Goal: Check status: Check status

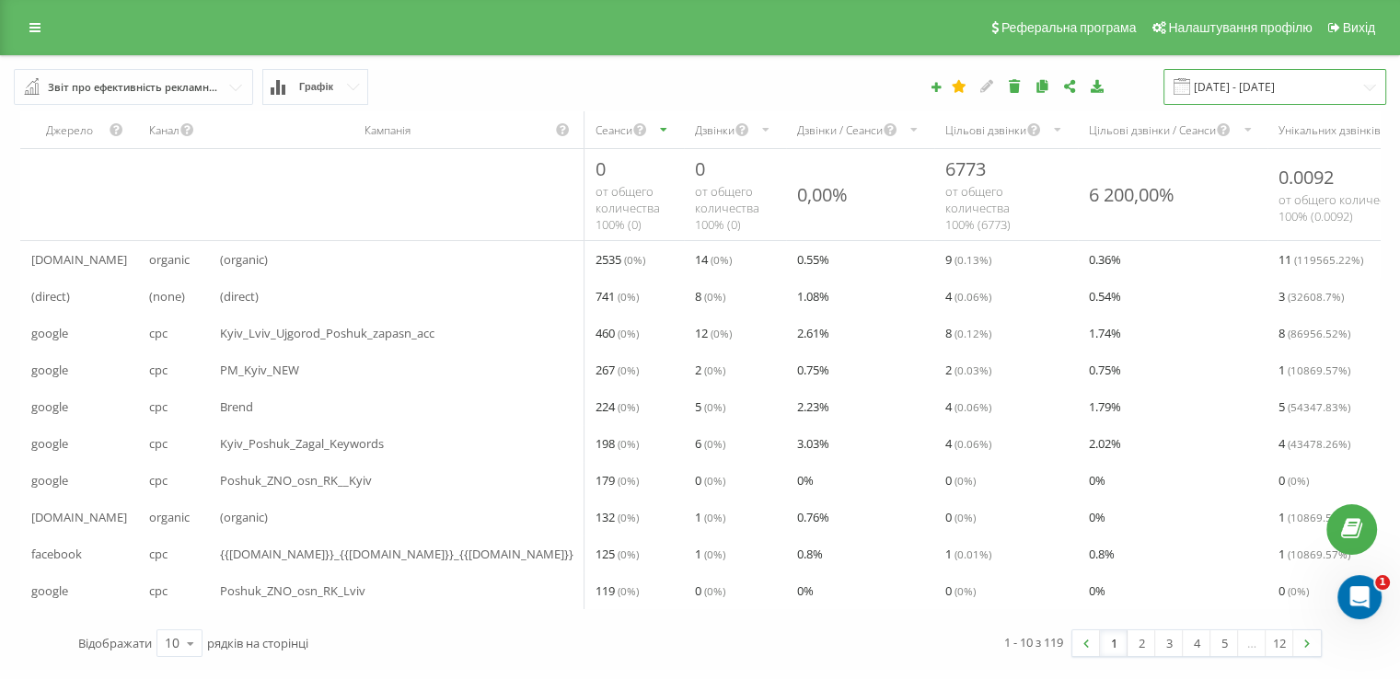
click at [1281, 92] on input "[DATE] - [DATE]" at bounding box center [1274, 87] width 223 height 36
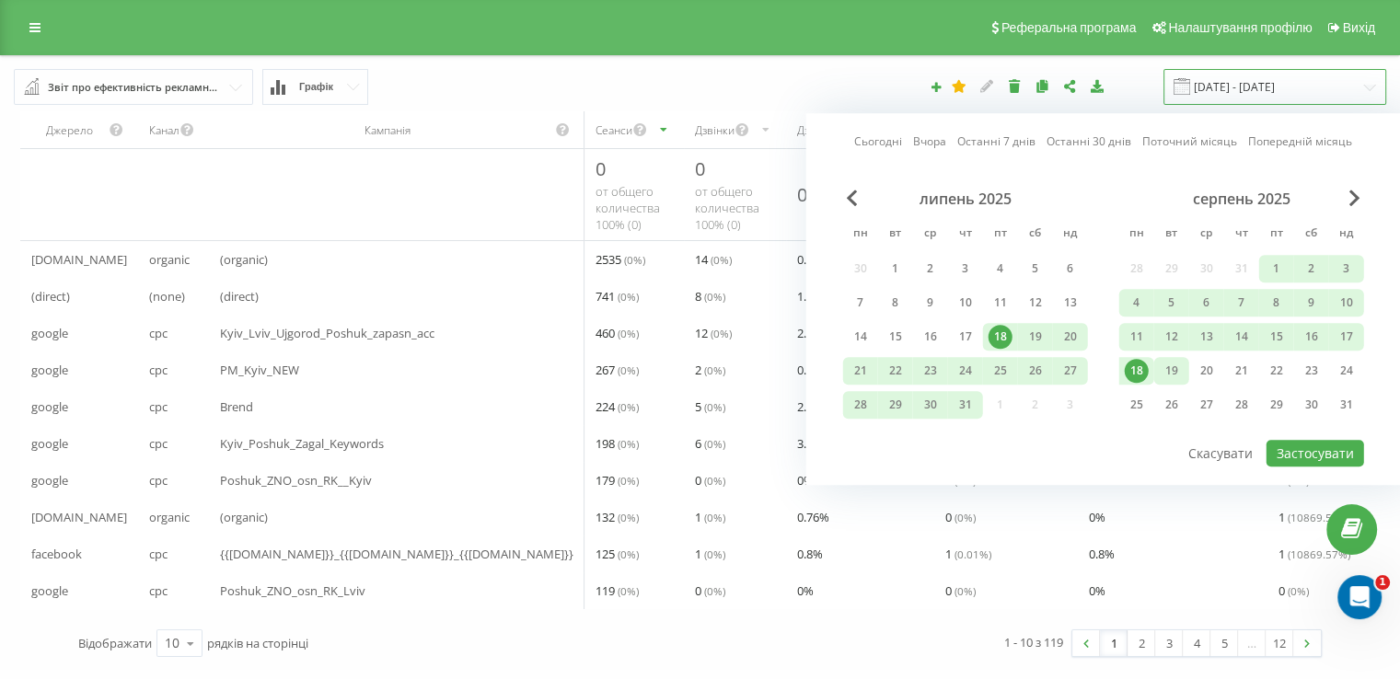
scroll to position [21, 0]
click at [1196, 359] on div "20" at bounding box center [1207, 371] width 24 height 24
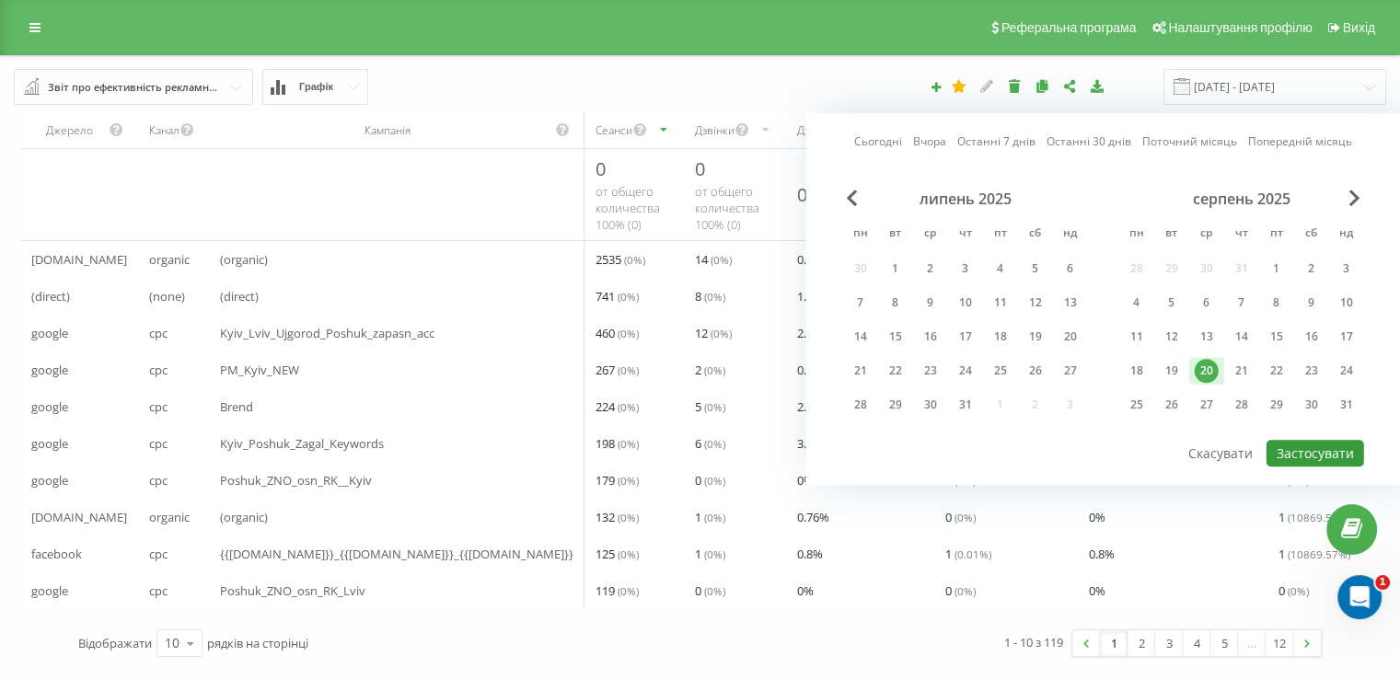
click at [1320, 440] on button "Застосувати" at bounding box center [1316, 453] width 98 height 27
type input "[DATE] - [DATE]"
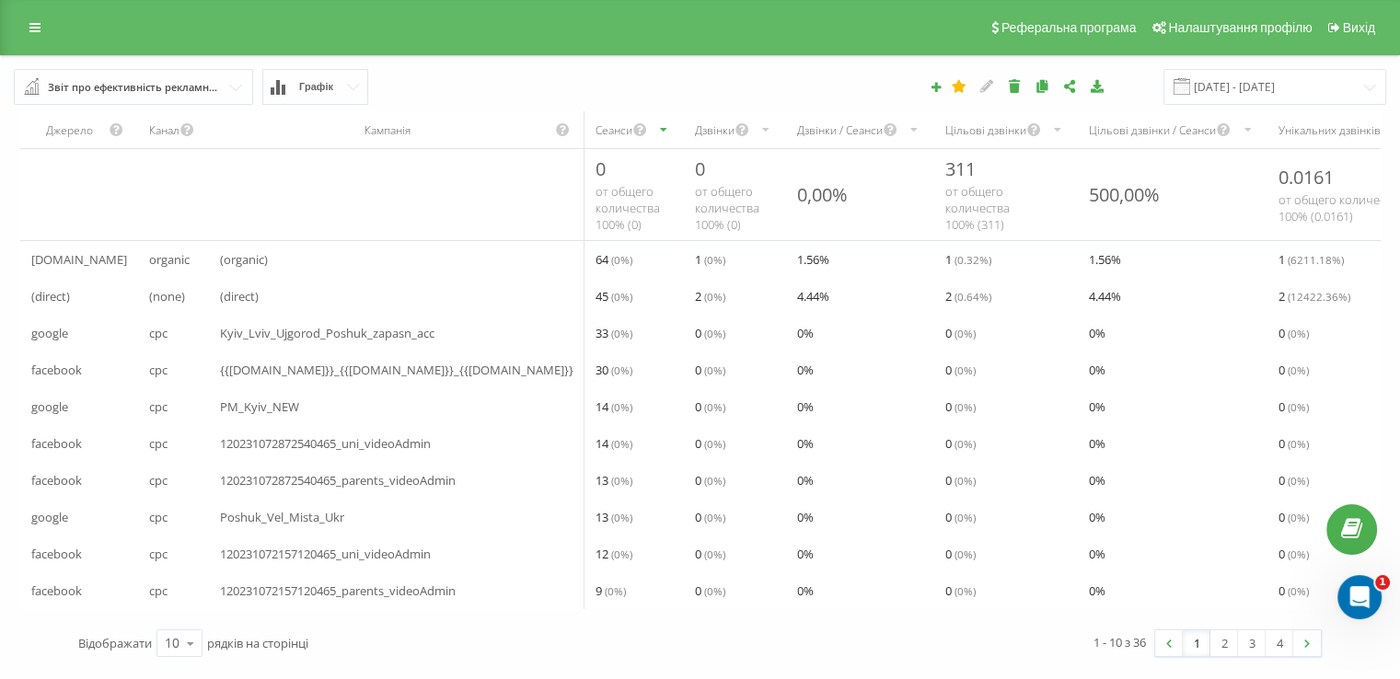
click at [695, 122] on div "Дзвінки" at bounding box center [715, 130] width 40 height 16
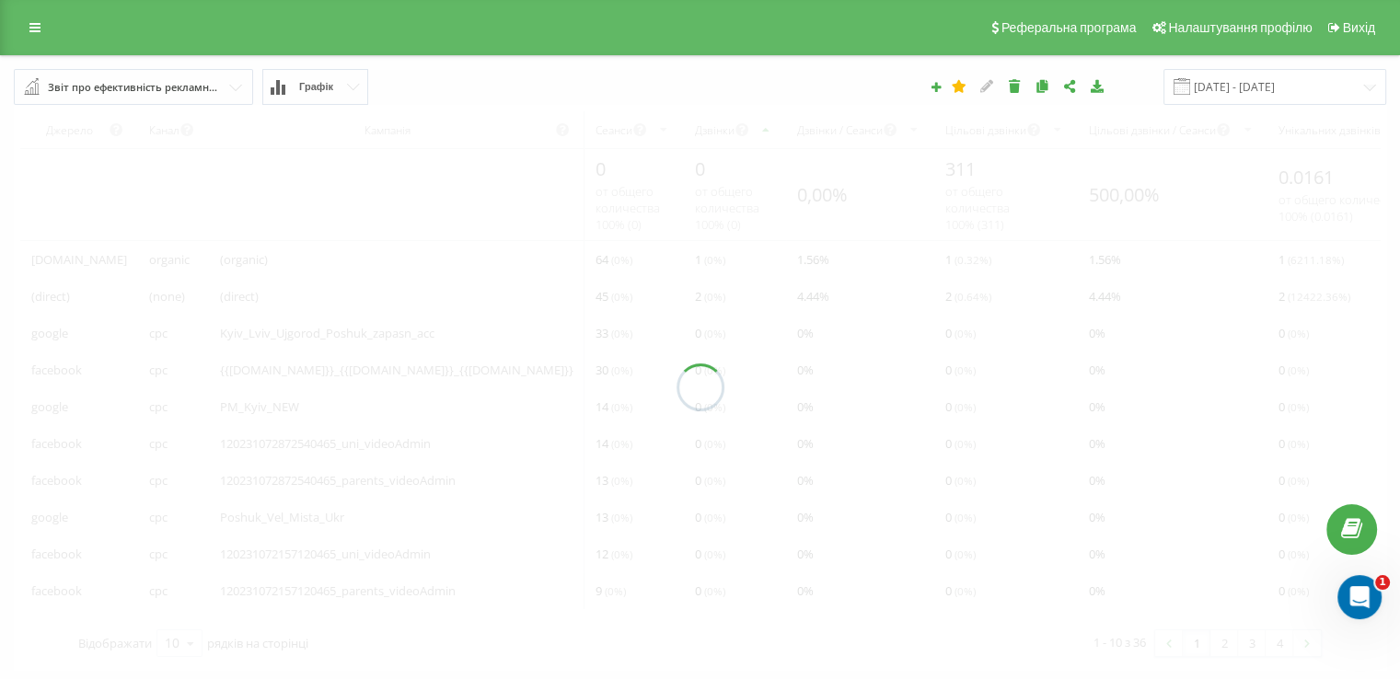
click at [599, 115] on div at bounding box center [700, 387] width 1372 height 565
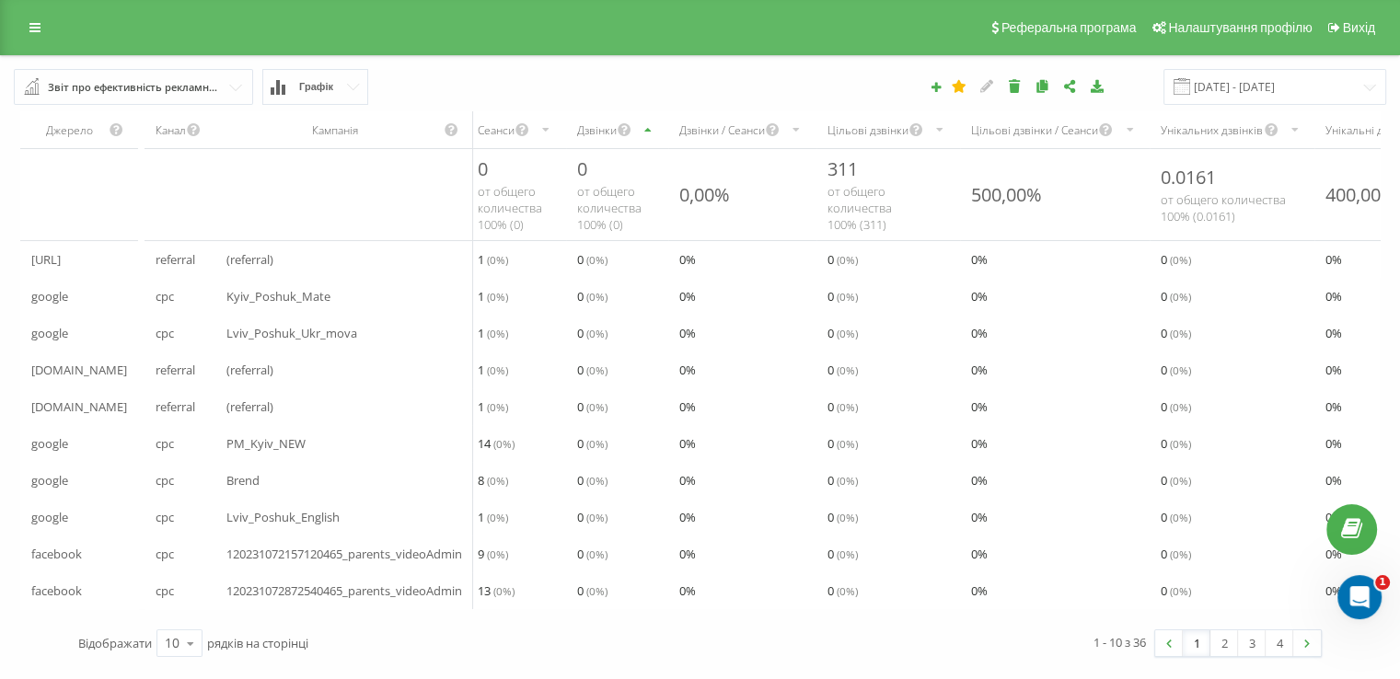
click at [599, 122] on div "Дзвінки" at bounding box center [597, 130] width 40 height 16
